Goal: Find specific page/section: Find specific page/section

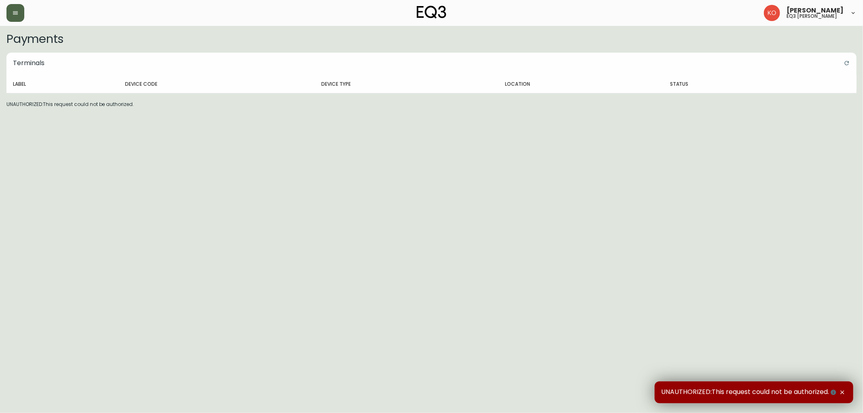
click at [19, 15] on button "button" at bounding box center [15, 13] width 18 height 18
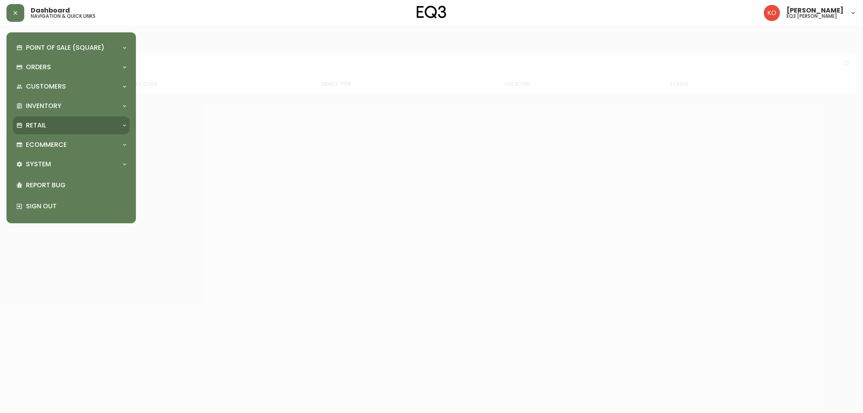
click at [123, 120] on div "Retail" at bounding box center [71, 126] width 117 height 18
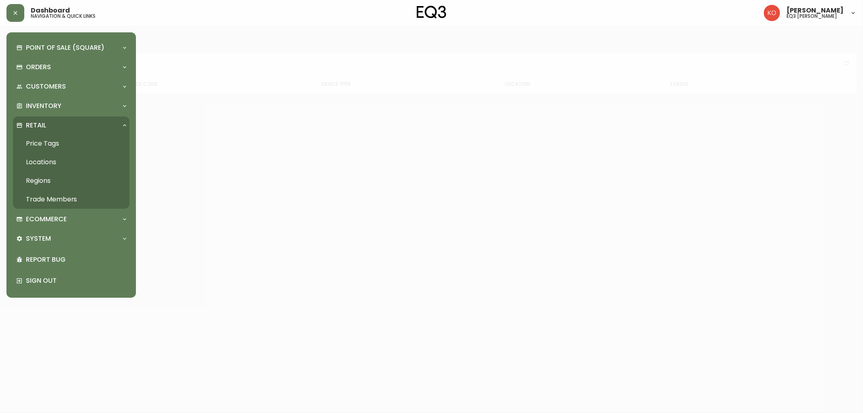
click at [47, 140] on link "Price Tags" at bounding box center [71, 143] width 117 height 19
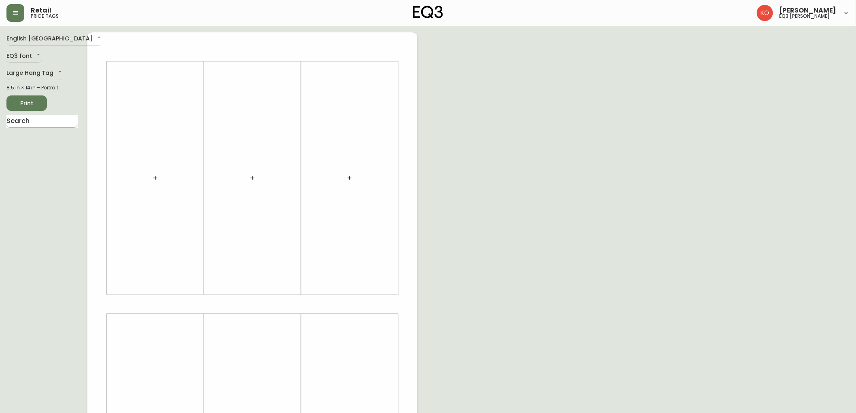
click at [39, 127] on input "text" at bounding box center [41, 121] width 71 height 13
type input "oskar"
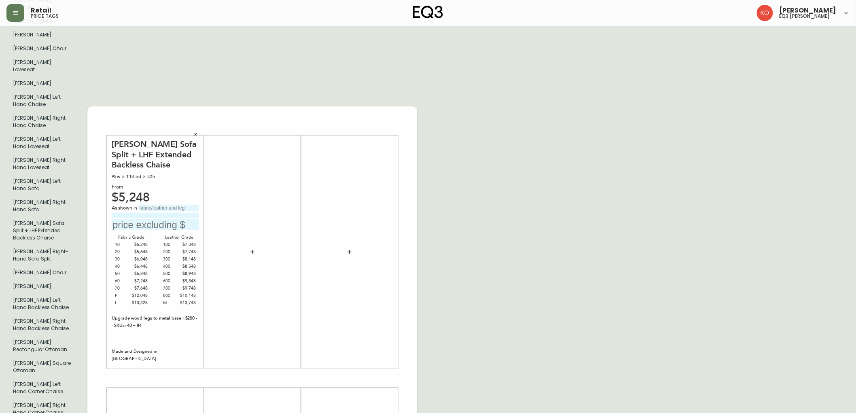
scroll to position [135, 0]
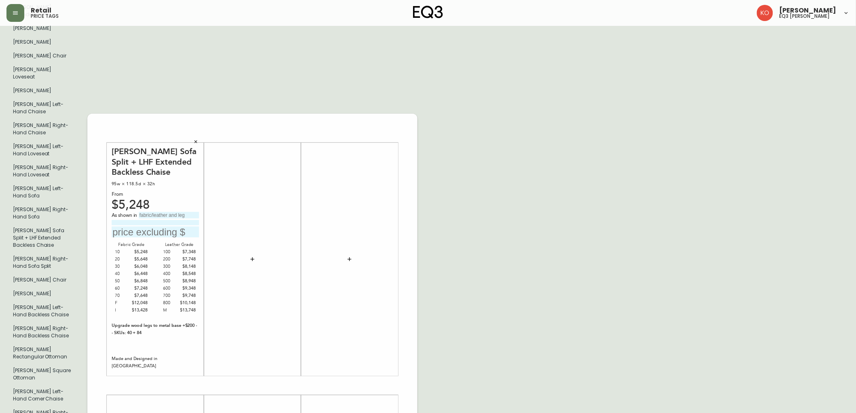
click at [196, 139] on icon "button" at bounding box center [195, 141] width 5 height 5
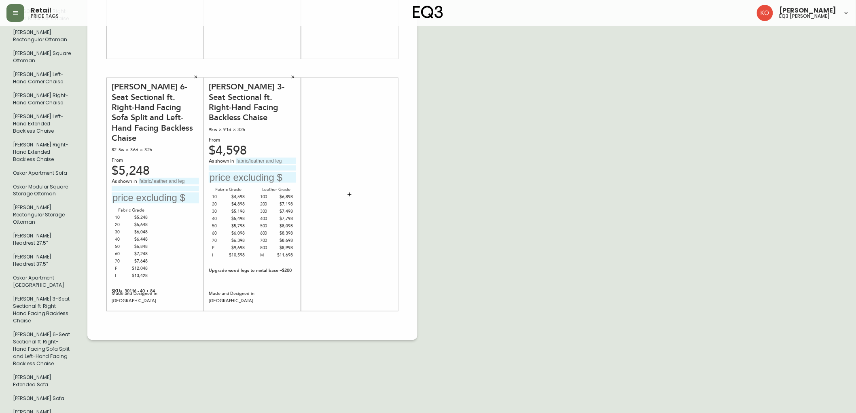
scroll to position [446, 0]
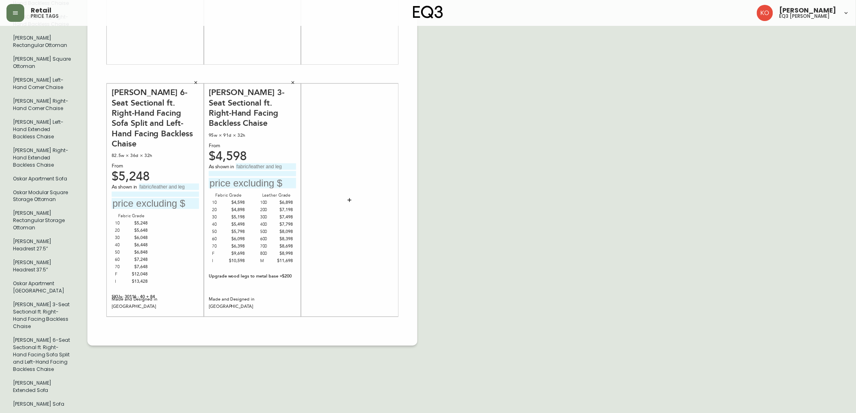
click at [292, 80] on icon "button" at bounding box center [293, 82] width 5 height 5
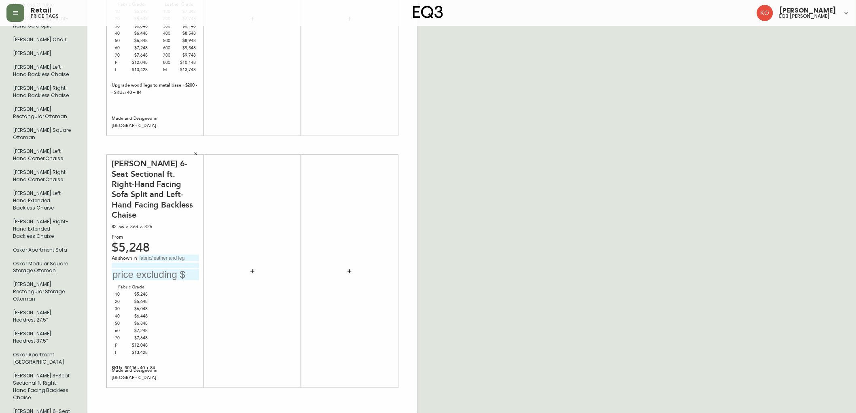
scroll to position [401, 0]
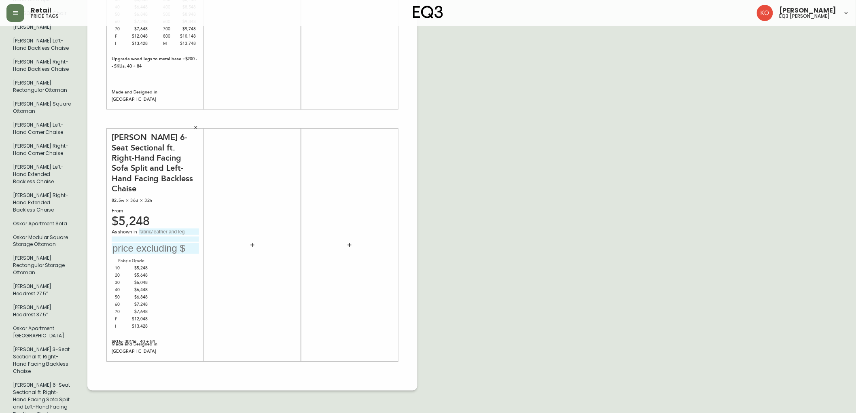
click at [135, 339] on div "SKUs: 30116 - 40 + 84" at bounding box center [155, 342] width 87 height 7
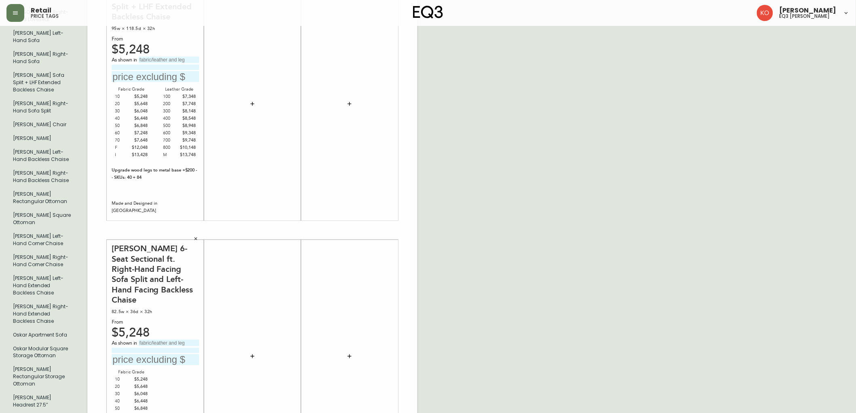
scroll to position [266, 0]
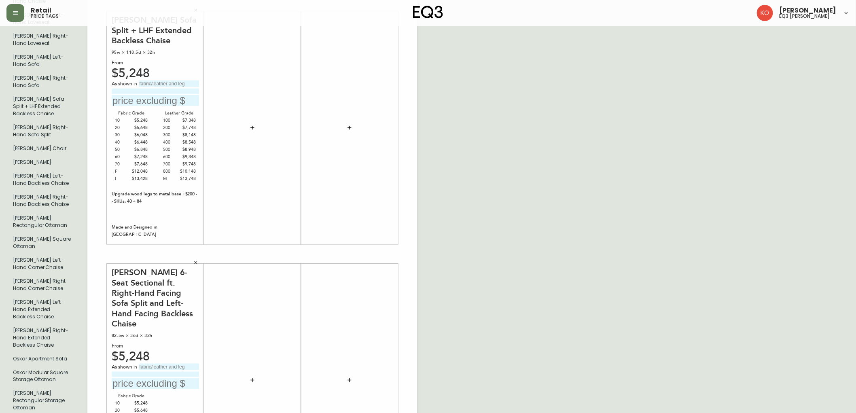
click at [201, 257] on button "button" at bounding box center [196, 263] width 12 height 12
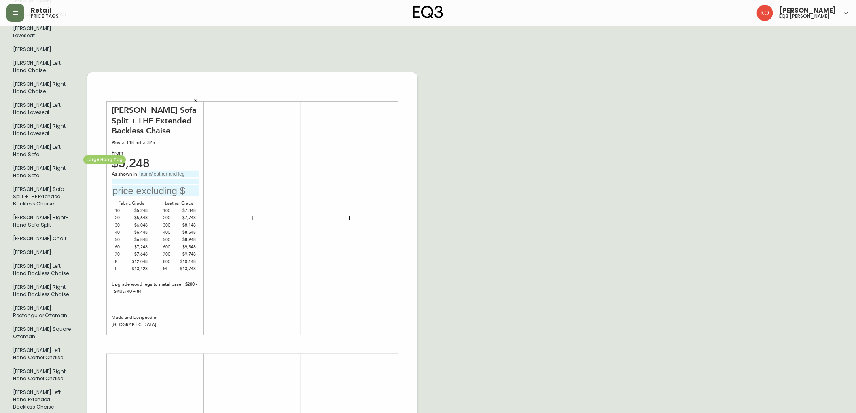
scroll to position [176, 0]
click at [193, 98] on icon "button" at bounding box center [195, 100] width 5 height 5
